Goal: Task Accomplishment & Management: Use online tool/utility

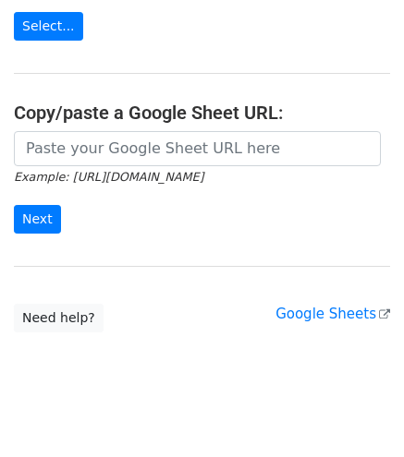
scroll to position [94, 0]
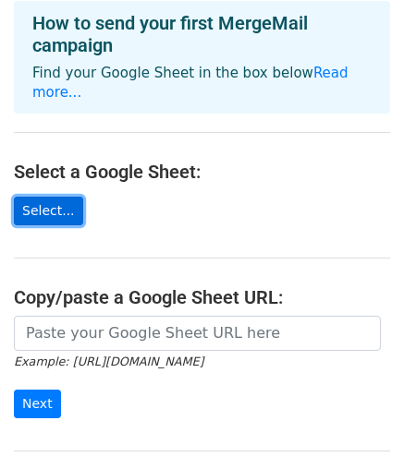
click at [52, 197] on link "Select..." at bounding box center [48, 211] width 69 height 29
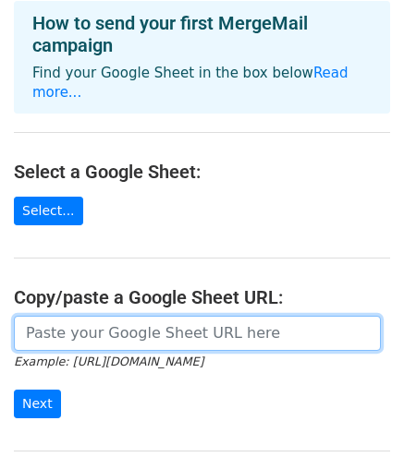
click at [50, 316] on input "url" at bounding box center [197, 333] width 367 height 35
paste input "https://docs.google.com/spreadsheets/d/11RVh0H2p6vIQlTBR7HoFLnDP4v-G0qXOFFUk0aQ…"
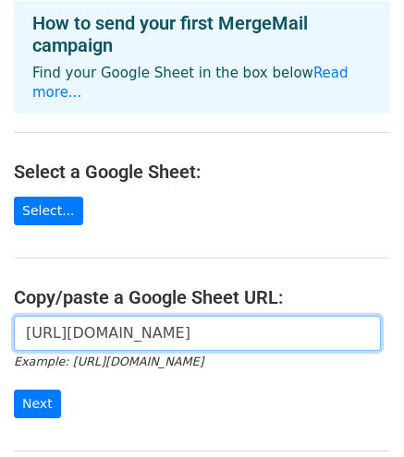
scroll to position [0, 409]
type input "https://docs.google.com/spreadsheets/d/11RVh0H2p6vIQlTBR7HoFLnDP4v-G0qXOFFUk0aQ…"
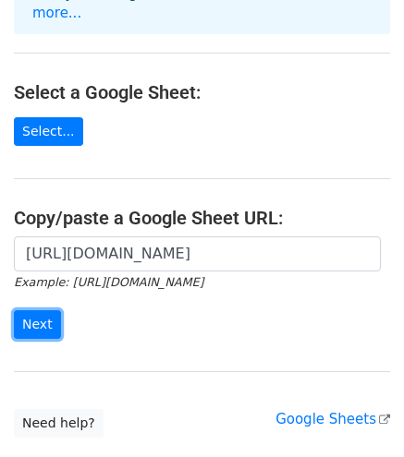
scroll to position [279, 0]
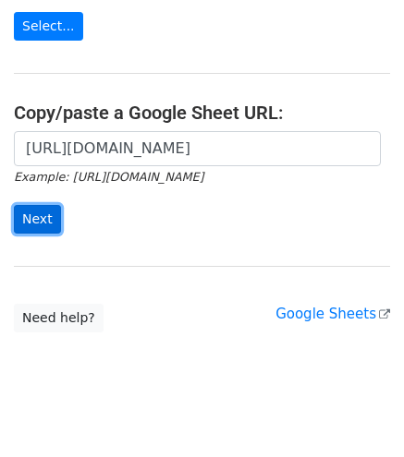
click at [32, 205] on input "Next" at bounding box center [37, 219] width 47 height 29
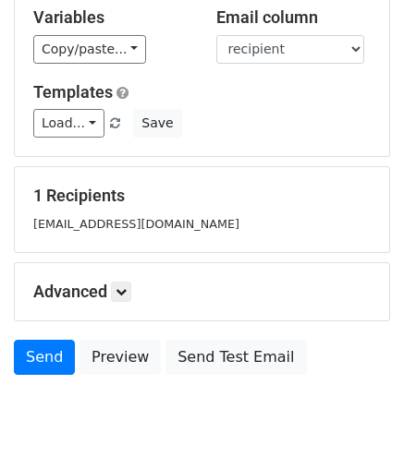
scroll to position [92, 0]
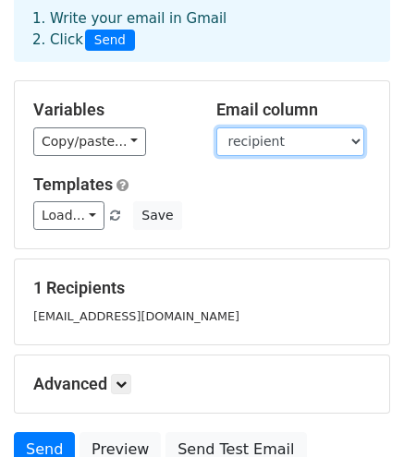
click at [286, 139] on select "[PERSON_NAME] ID [PERSON_NAME] Name Grant End Date Number of Open POs PO Balanc…" at bounding box center [290, 142] width 148 height 29
click at [286, 139] on select "RC Grant ID Grant Name Grant End Date Number of Open POs PO Balance Program Man…" at bounding box center [290, 142] width 148 height 29
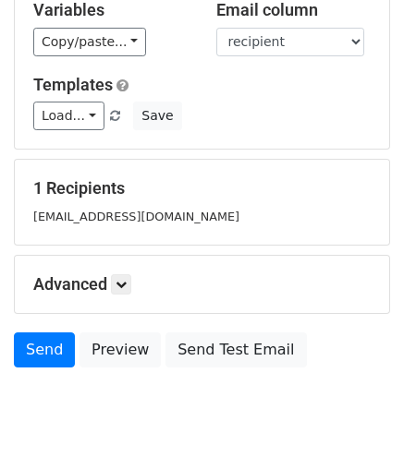
scroll to position [164, 0]
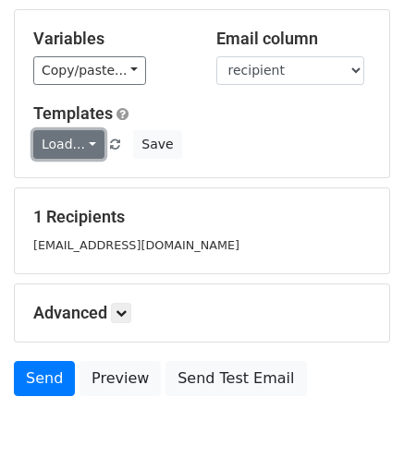
click at [71, 151] on link "Load..." at bounding box center [68, 144] width 71 height 29
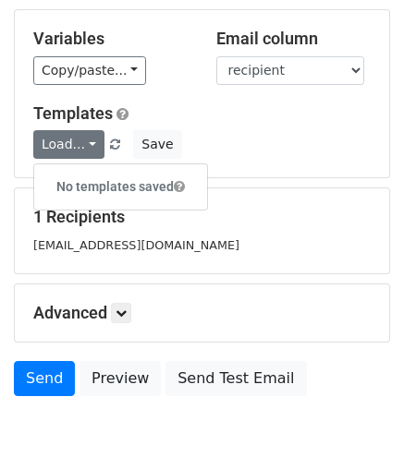
click at [206, 116] on h5 "Templates" at bounding box center [201, 114] width 337 height 20
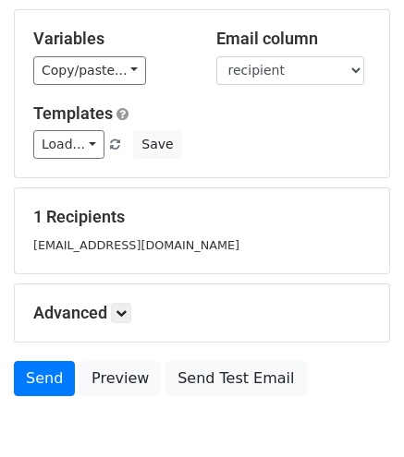
click at [96, 229] on div "1 Recipients dvegamarroquin@bostonpublicschools.org" at bounding box center [201, 231] width 337 height 48
click at [119, 315] on icon at bounding box center [121, 313] width 11 height 11
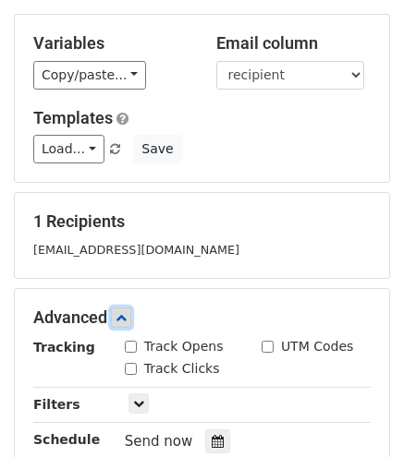
scroll to position [344, 0]
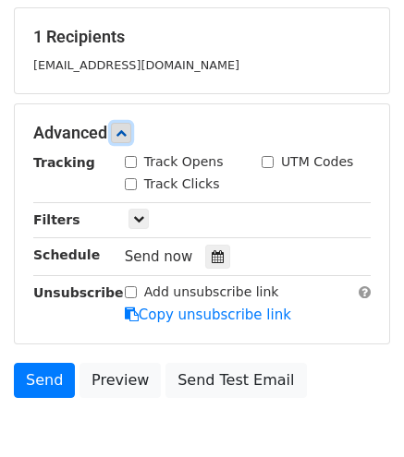
click at [128, 123] on link at bounding box center [121, 133] width 20 height 20
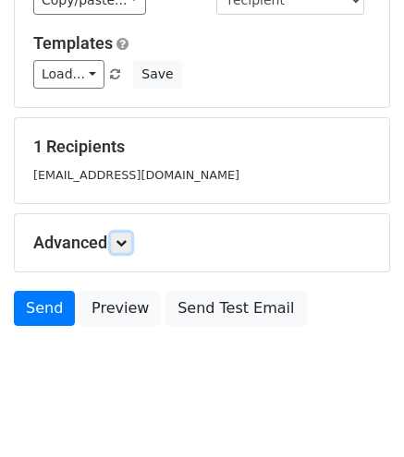
scroll to position [165, 0]
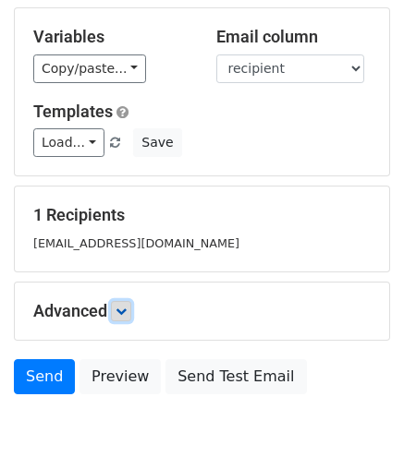
click at [130, 311] on link at bounding box center [121, 311] width 20 height 20
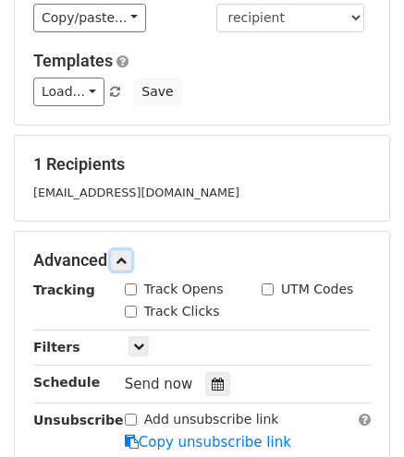
scroll to position [258, 0]
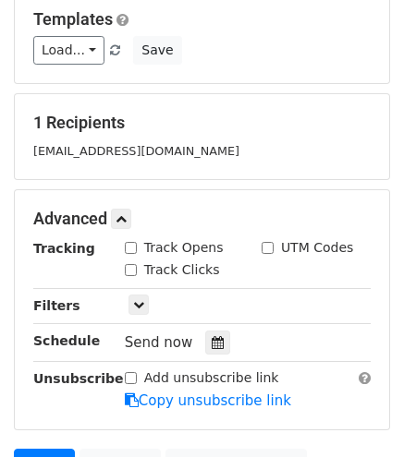
click at [125, 242] on input "Track Opens" at bounding box center [131, 248] width 12 height 12
checkbox input "true"
click at [131, 265] on input "Track Clicks" at bounding box center [131, 270] width 12 height 12
checkbox input "true"
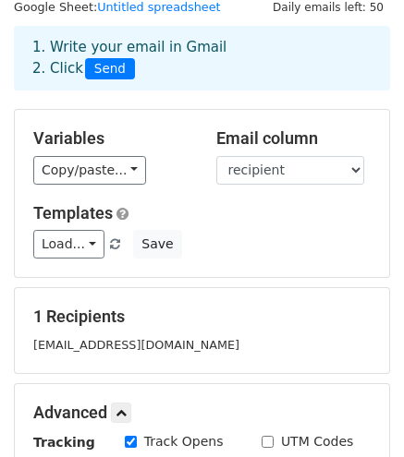
scroll to position [92, 0]
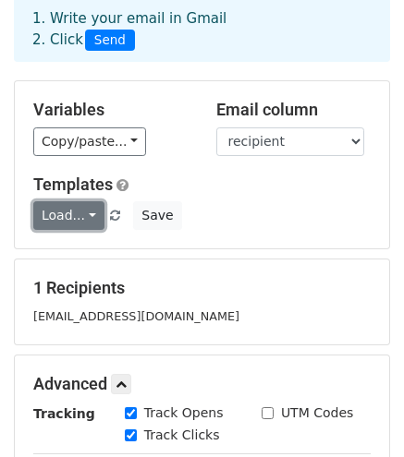
click at [79, 213] on link "Load..." at bounding box center [68, 215] width 71 height 29
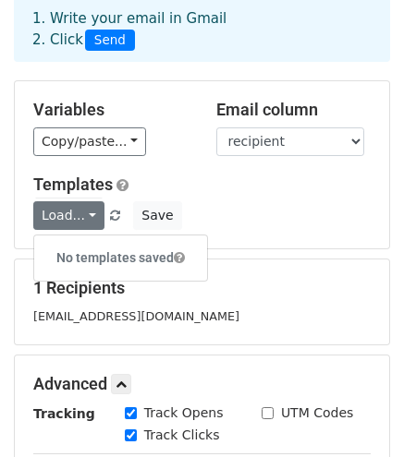
click at [74, 258] on h6 "No templates saved" at bounding box center [120, 258] width 173 height 30
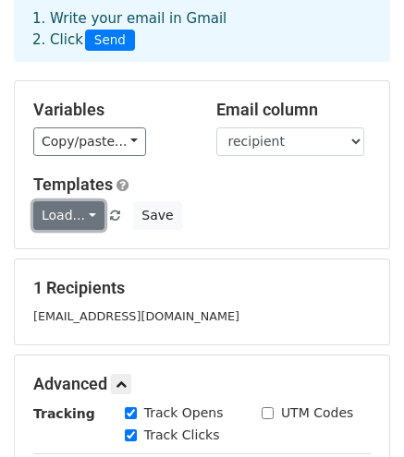
click at [91, 218] on link "Load..." at bounding box center [68, 215] width 71 height 29
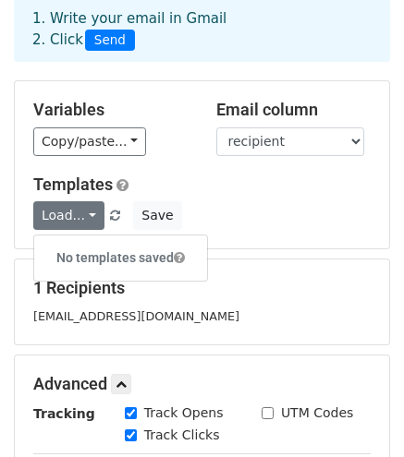
click at [181, 253] on span at bounding box center [179, 257] width 11 height 13
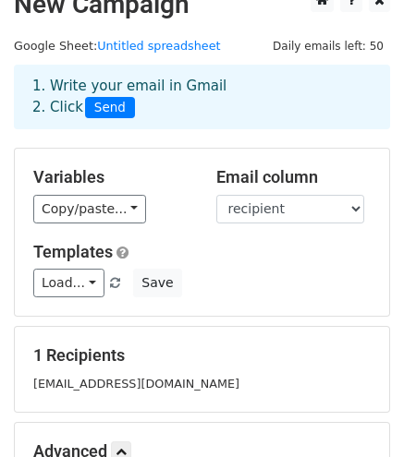
scroll to position [0, 0]
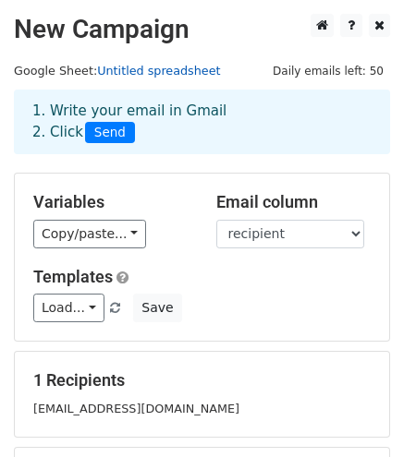
click at [172, 67] on link "Untitled spreadsheet" at bounding box center [158, 71] width 123 height 14
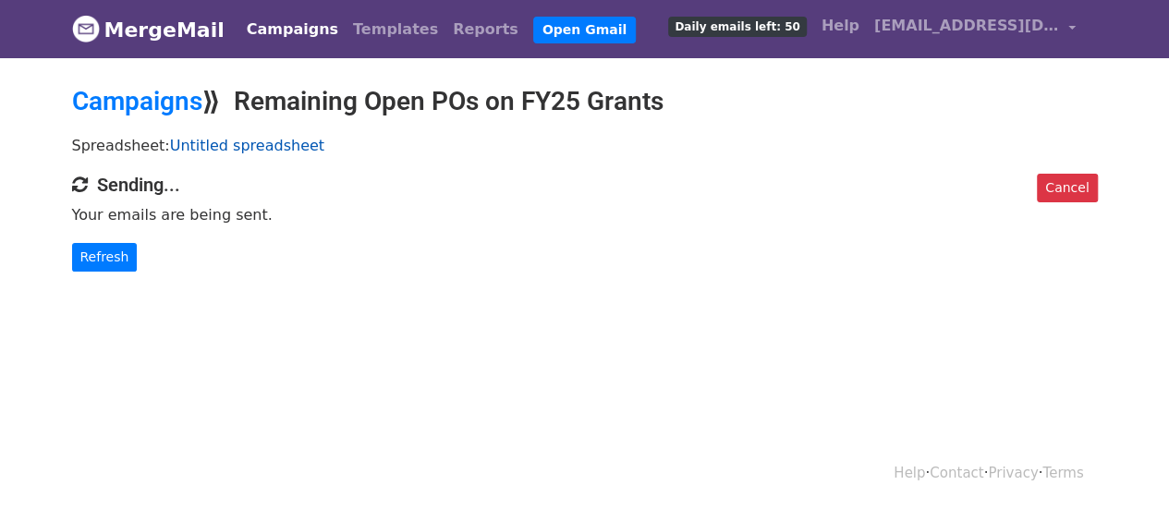
click at [210, 140] on link "Untitled spreadsheet" at bounding box center [247, 146] width 154 height 18
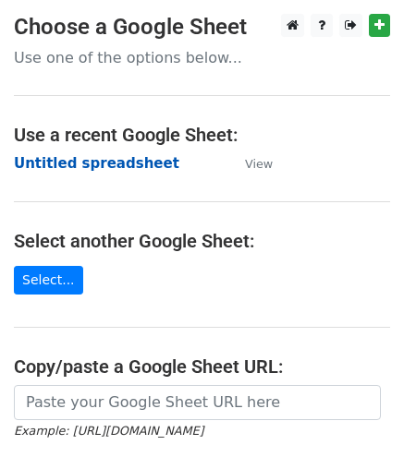
click at [61, 165] on strong "Untitled spreadsheet" at bounding box center [96, 163] width 165 height 17
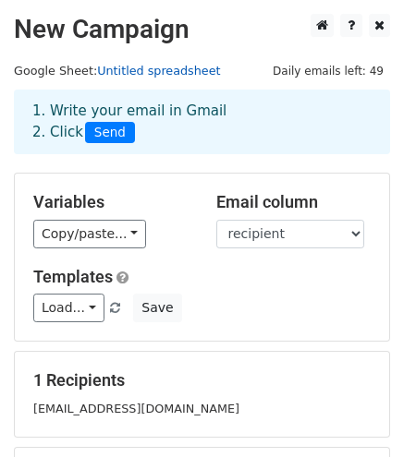
click at [130, 67] on link "Untitled spreadsheet" at bounding box center [158, 71] width 123 height 14
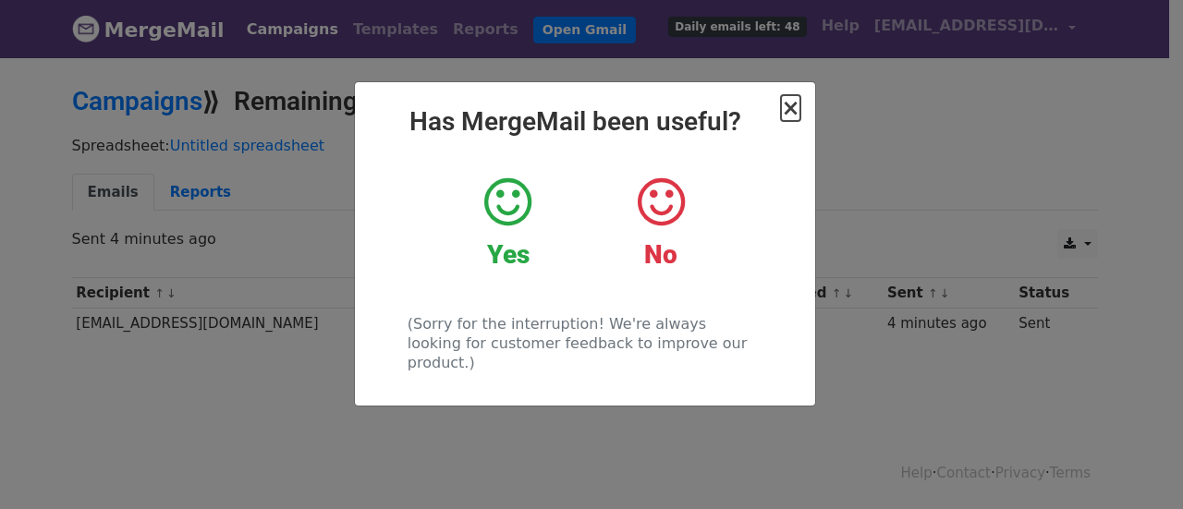
click at [795, 117] on span "×" at bounding box center [790, 108] width 18 height 26
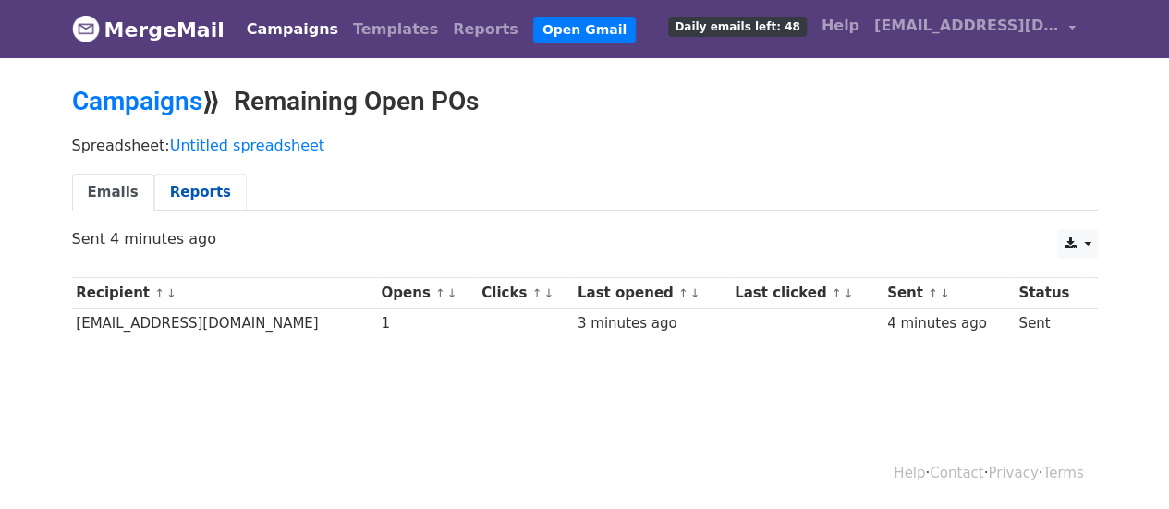
click at [213, 193] on link "Reports" at bounding box center [200, 193] width 92 height 38
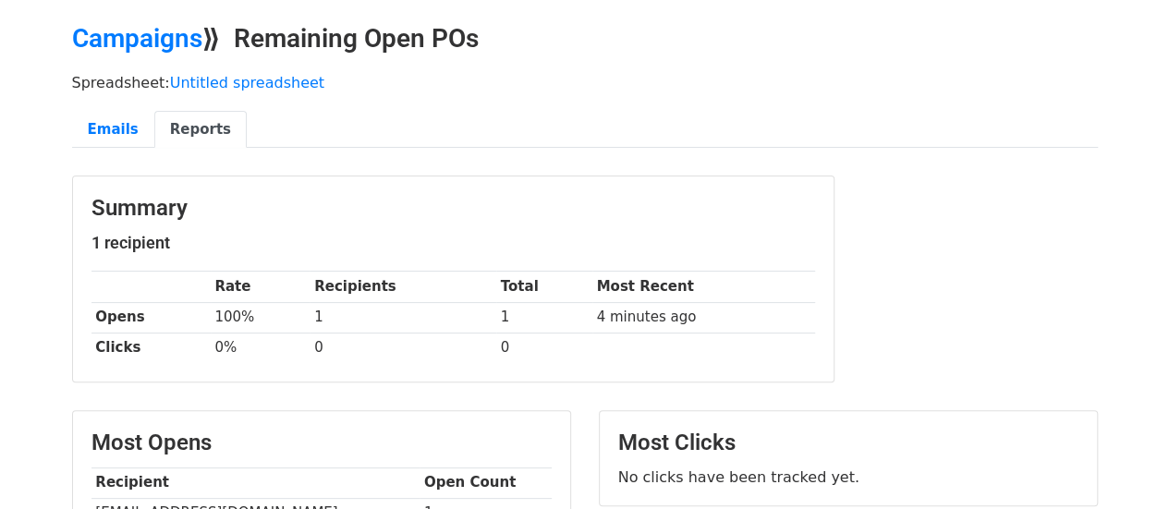
scroll to position [92, 0]
